Goal: Information Seeking & Learning: Learn about a topic

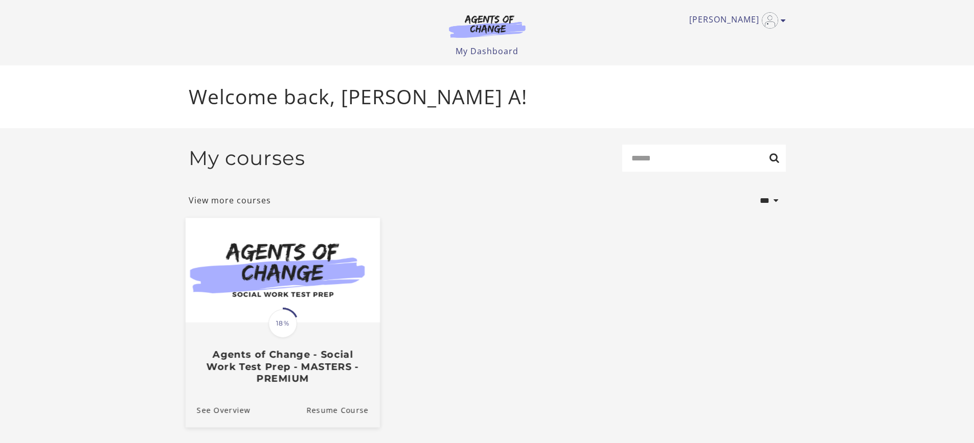
click at [306, 266] on img at bounding box center [282, 270] width 194 height 105
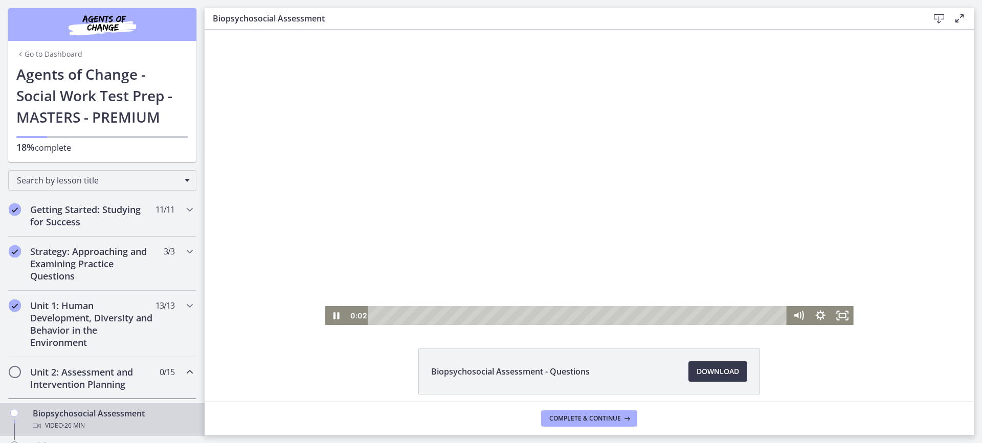
click at [666, 200] on div at bounding box center [589, 178] width 528 height 296
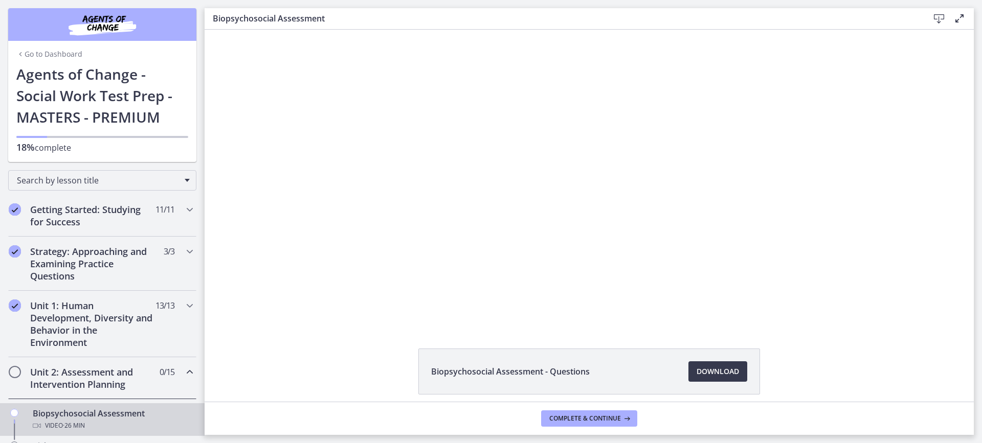
click at [195, 114] on div "Go to Dashboard Go to Dashboard Agents of Change - Social Work Test Prep - MAST…" at bounding box center [102, 81] width 205 height 162
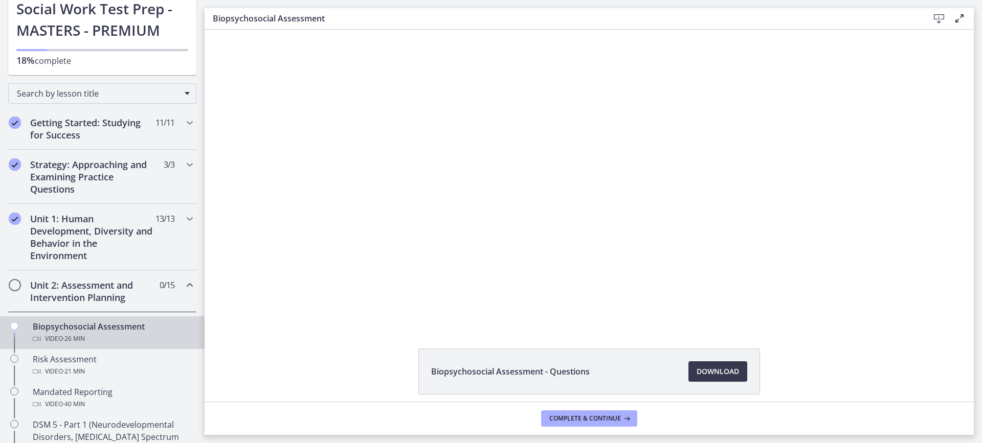
scroll to position [91, 0]
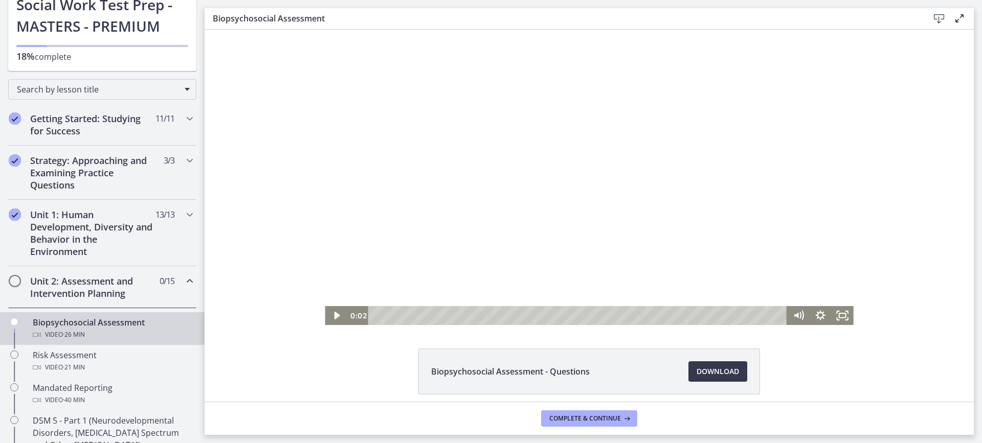
click at [597, 235] on div at bounding box center [589, 178] width 528 height 296
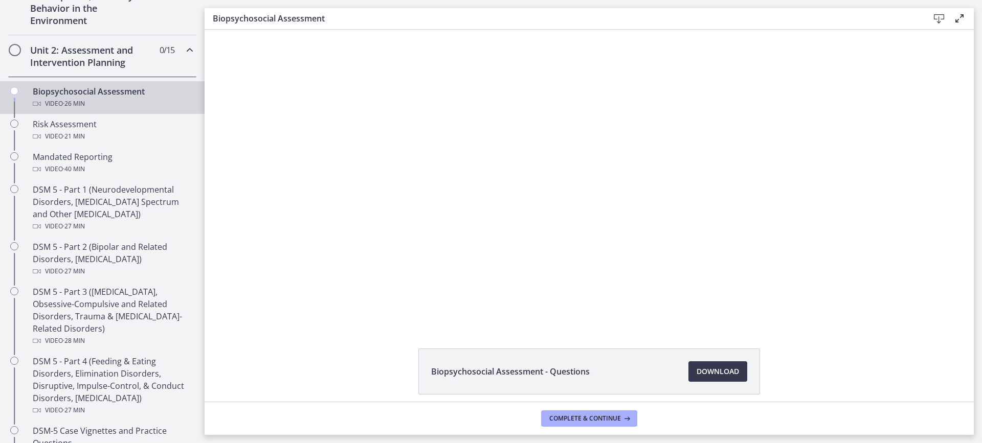
scroll to position [283, 0]
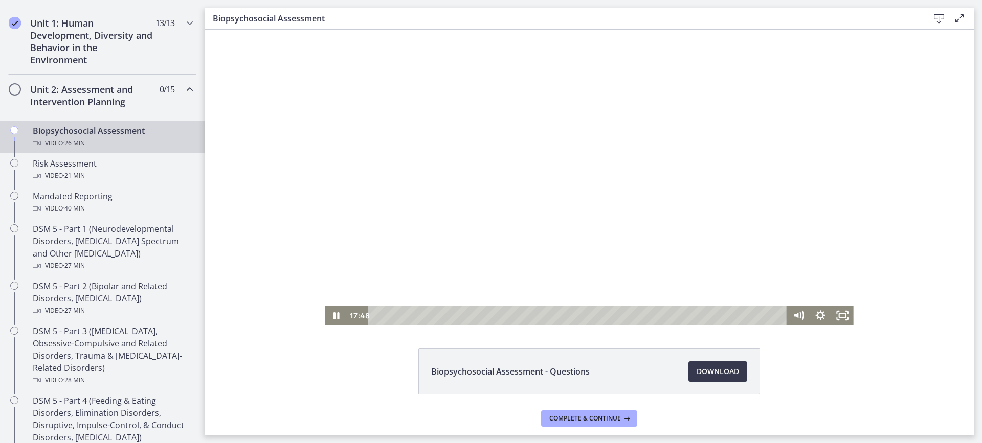
click at [622, 182] on div at bounding box center [589, 178] width 528 height 296
click at [578, 205] on div at bounding box center [589, 178] width 528 height 296
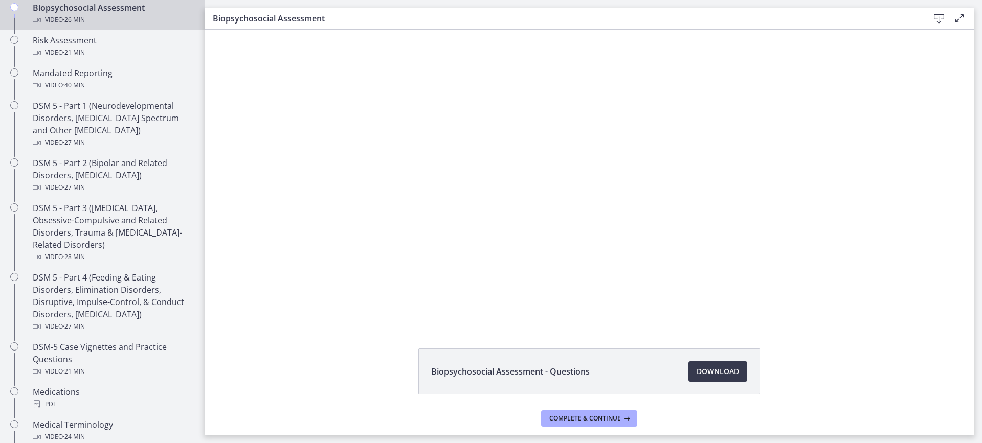
scroll to position [372, 0]
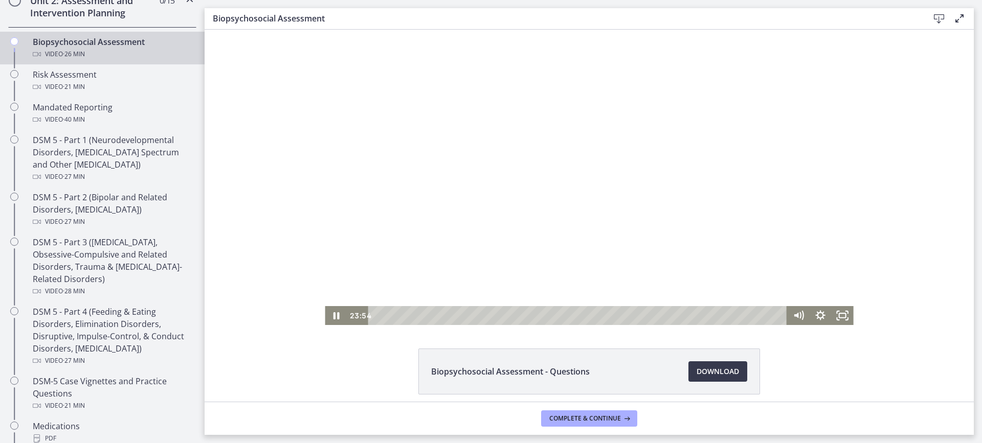
click at [433, 129] on div at bounding box center [589, 178] width 528 height 296
click at [448, 222] on div at bounding box center [589, 178] width 528 height 296
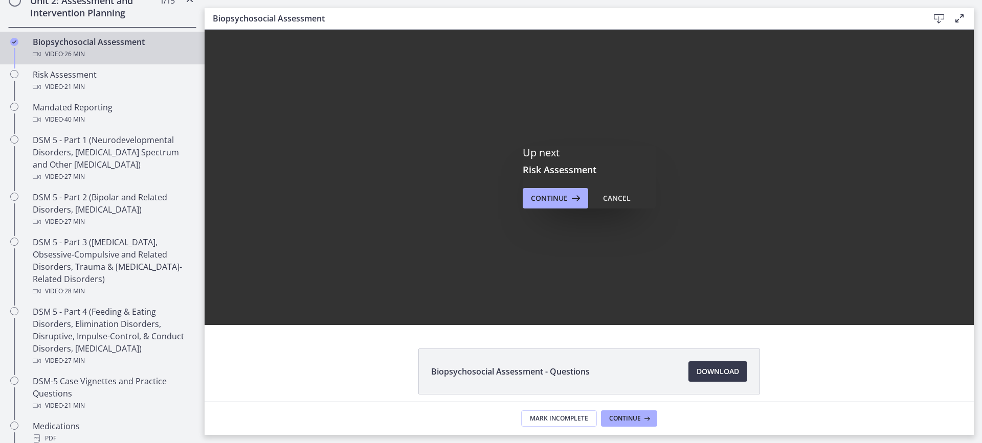
scroll to position [0, 0]
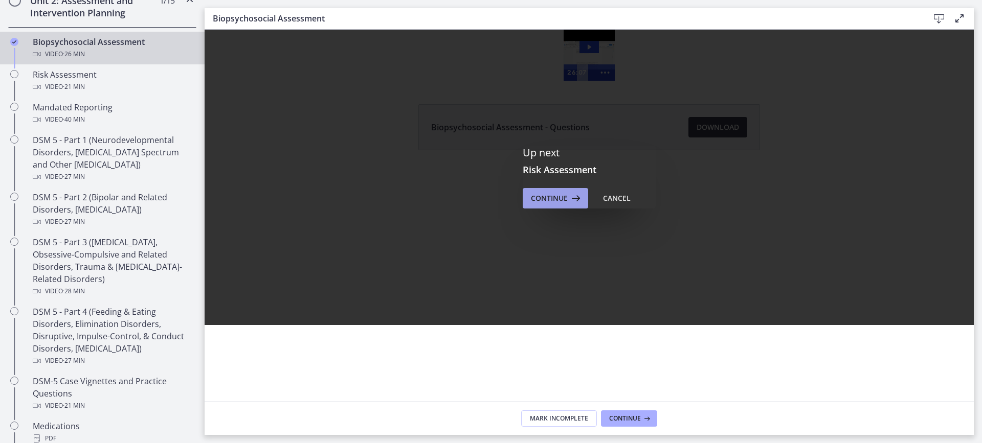
click at [537, 201] on span "Continue" at bounding box center [549, 198] width 37 height 12
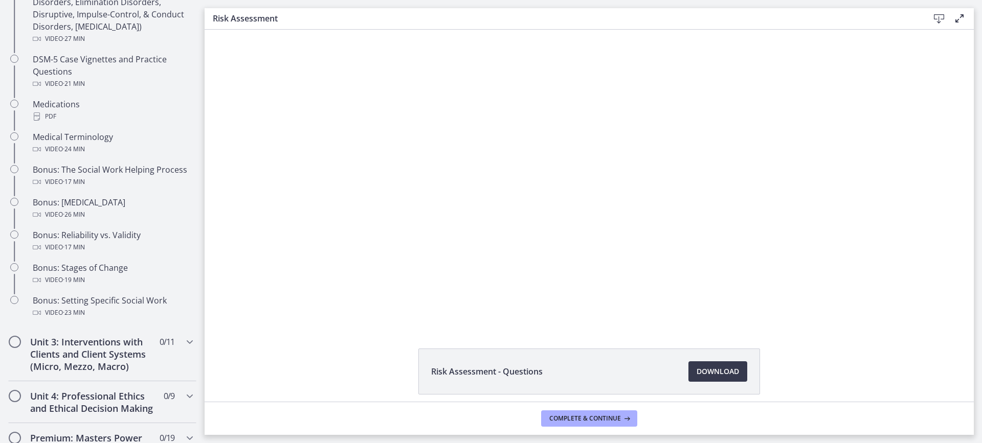
scroll to position [690, 0]
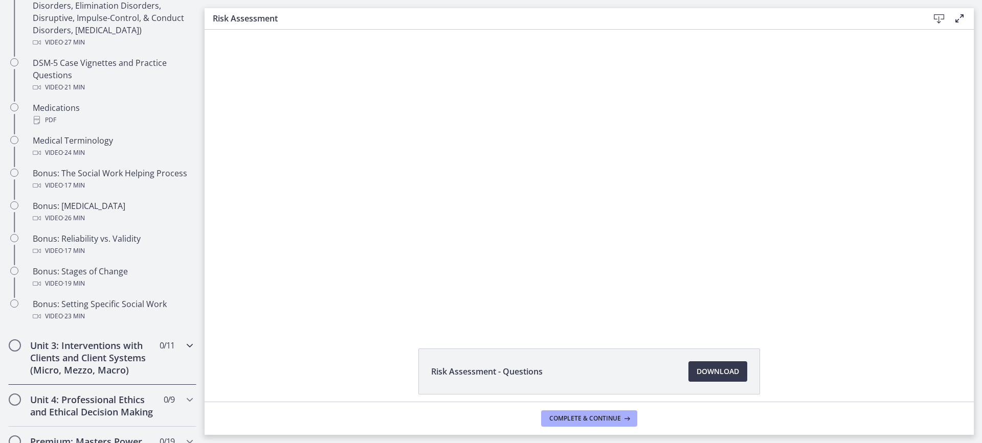
click at [161, 359] on div "Unit 3: Interventions with Clients and Client Systems (Micro, Mezzo, Macro) 0 /…" at bounding box center [102, 358] width 188 height 54
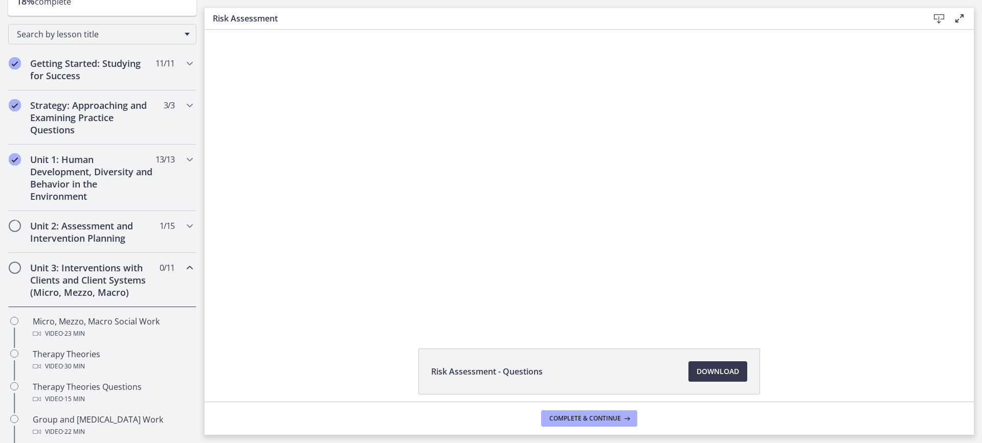
scroll to position [144, 0]
click at [139, 236] on h2 "Unit 2: Assessment and Intervention Planning" at bounding box center [92, 234] width 125 height 25
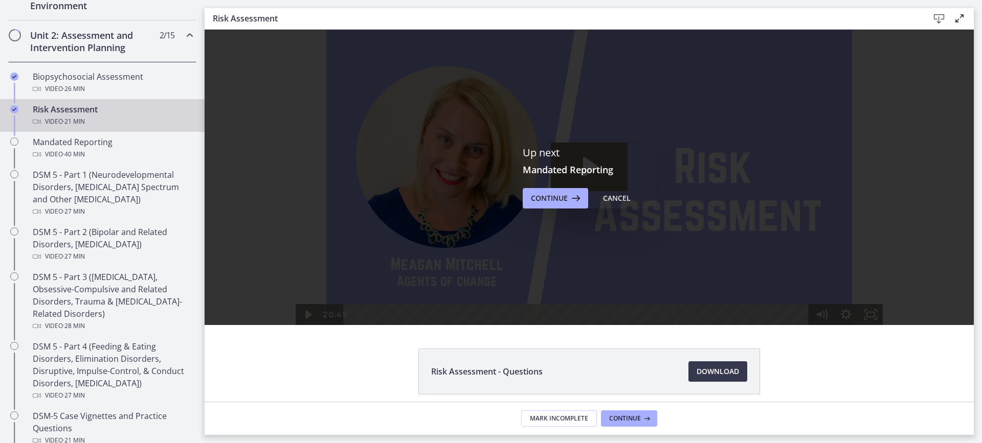
scroll to position [0, 0]
click at [554, 196] on span "Continue" at bounding box center [549, 198] width 37 height 12
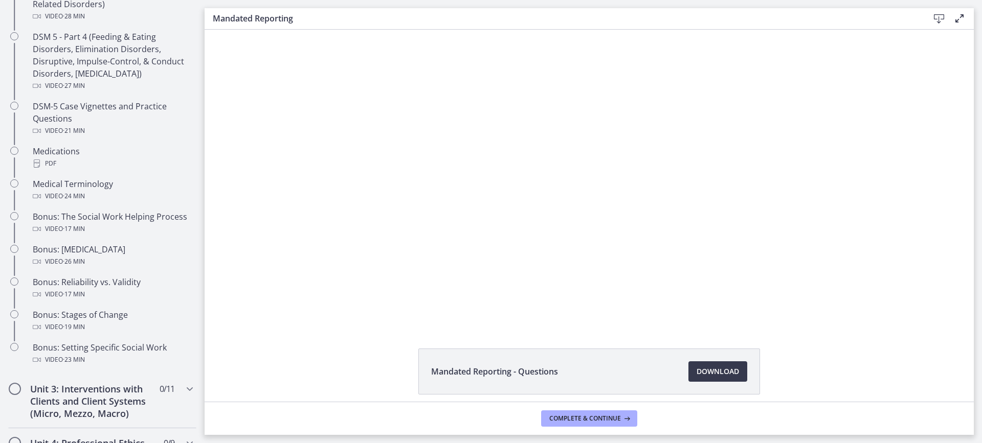
scroll to position [614, 0]
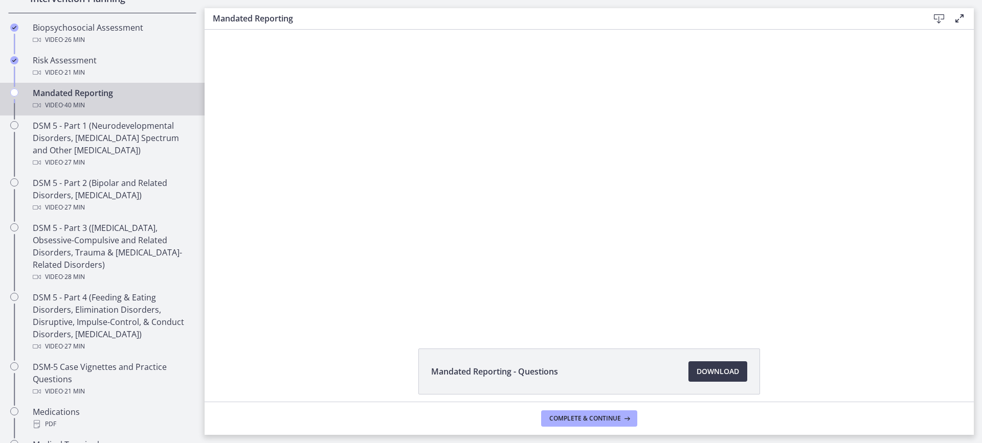
drag, startPoint x: 198, startPoint y: 236, endPoint x: 21, endPoint y: 165, distance: 190.9
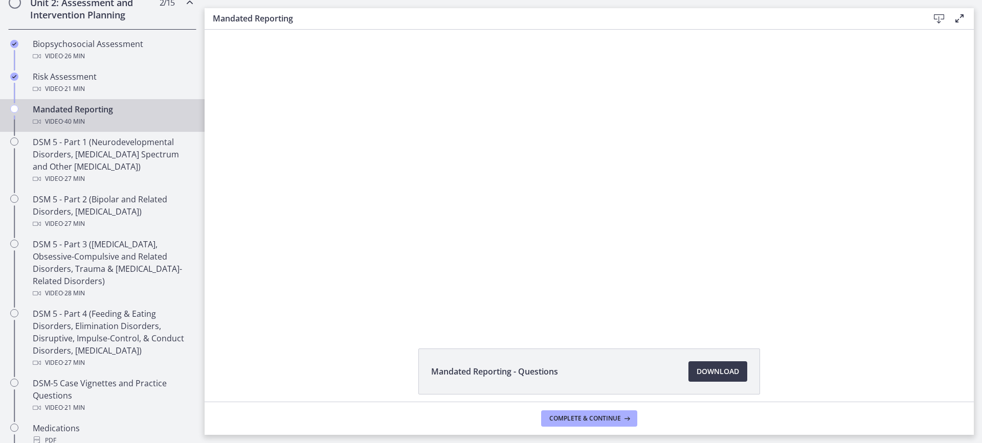
scroll to position [372, 0]
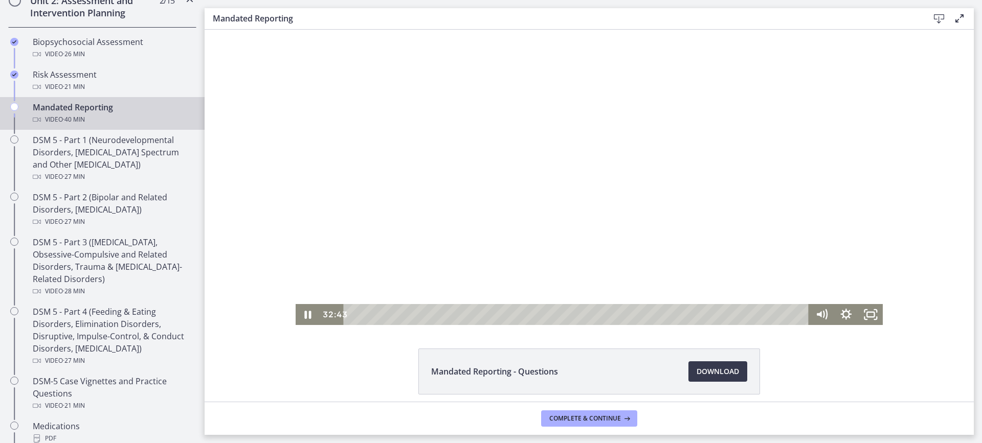
click at [632, 202] on div at bounding box center [590, 178] width 588 height 296
click at [638, 173] on div at bounding box center [590, 178] width 588 height 296
click at [752, 144] on div at bounding box center [590, 178] width 588 height 296
click at [366, 209] on div at bounding box center [590, 178] width 588 height 296
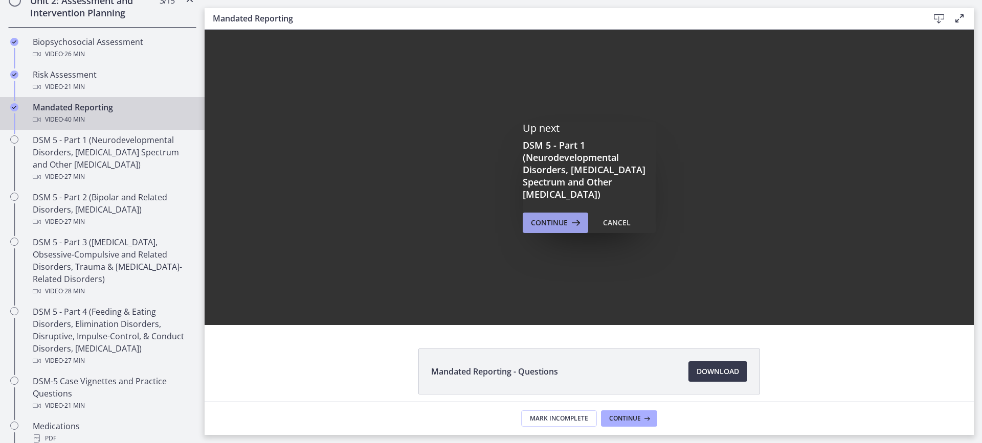
click at [539, 227] on span "Continue" at bounding box center [549, 223] width 37 height 12
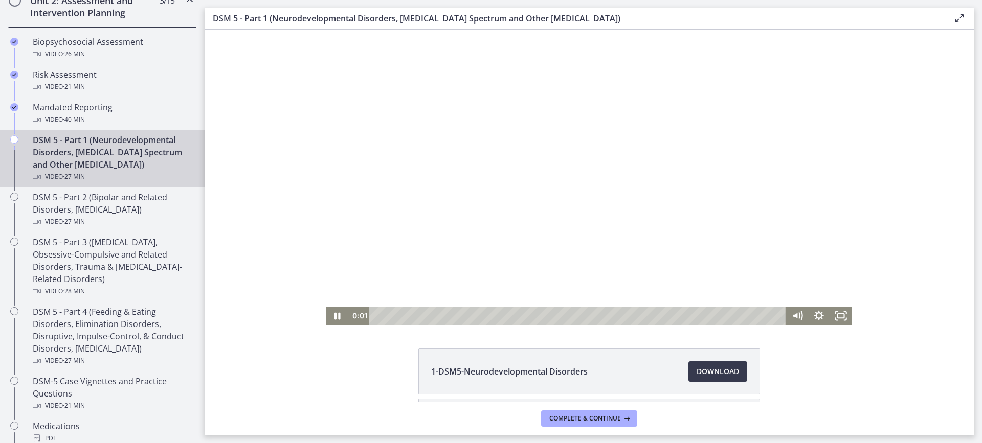
click at [536, 269] on div at bounding box center [589, 178] width 526 height 296
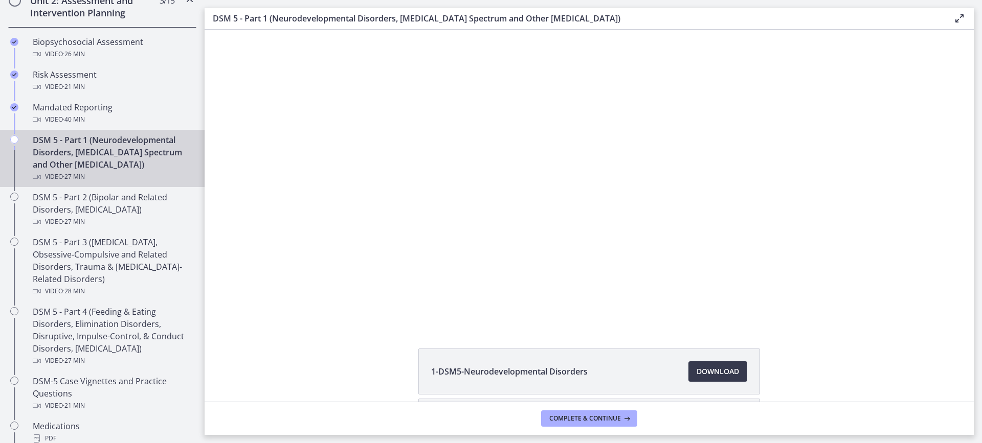
scroll to position [375, 0]
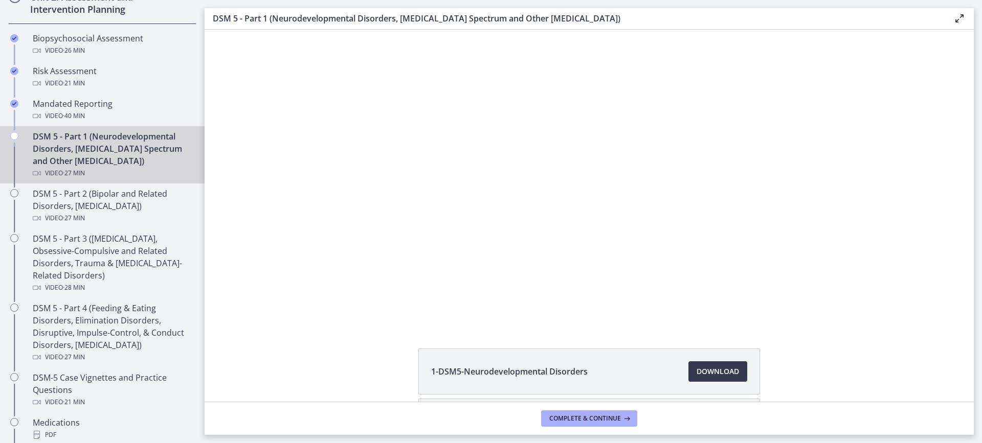
drag, startPoint x: 198, startPoint y: 210, endPoint x: 6, endPoint y: 182, distance: 194.9
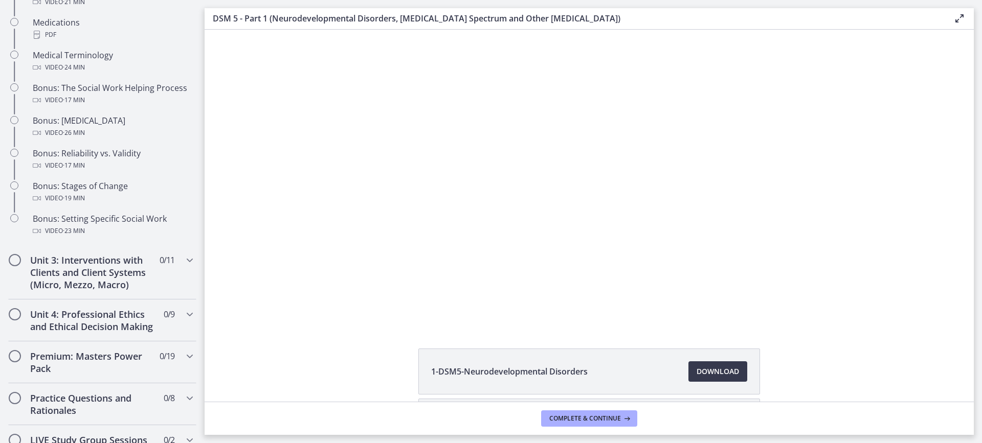
scroll to position [783, 0]
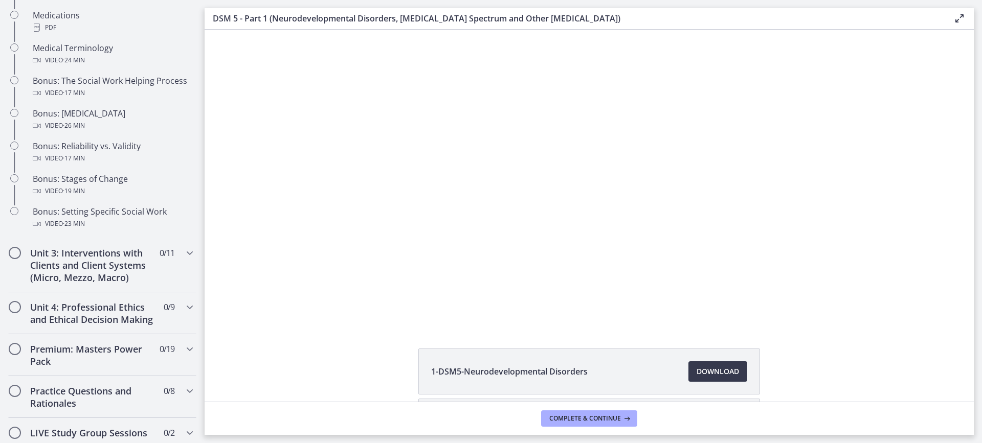
drag, startPoint x: 201, startPoint y: 240, endPoint x: 1, endPoint y: 236, distance: 200.5
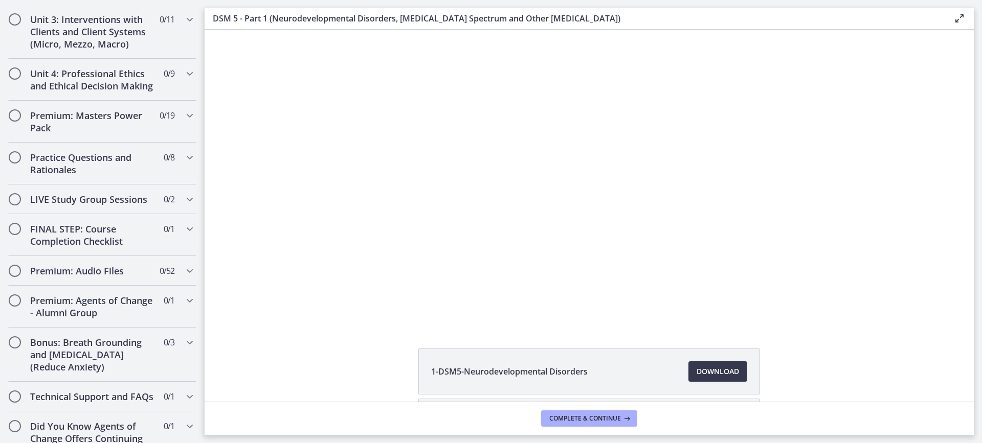
scroll to position [1064, 0]
